Goal: Find specific page/section: Find specific page/section

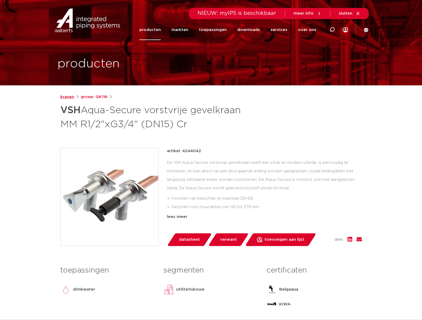
click at [67, 98] on link "kranen" at bounding box center [67, 97] width 14 height 6
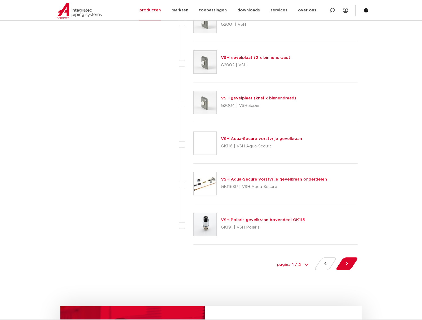
scroll to position [2306, 0]
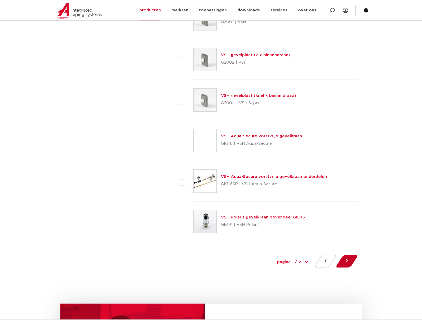
click at [346, 261] on button at bounding box center [347, 261] width 15 height 13
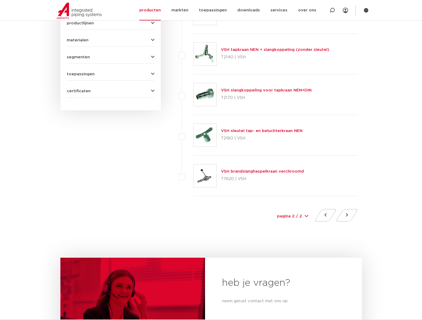
scroll to position [292, 0]
